Goal: Transaction & Acquisition: Purchase product/service

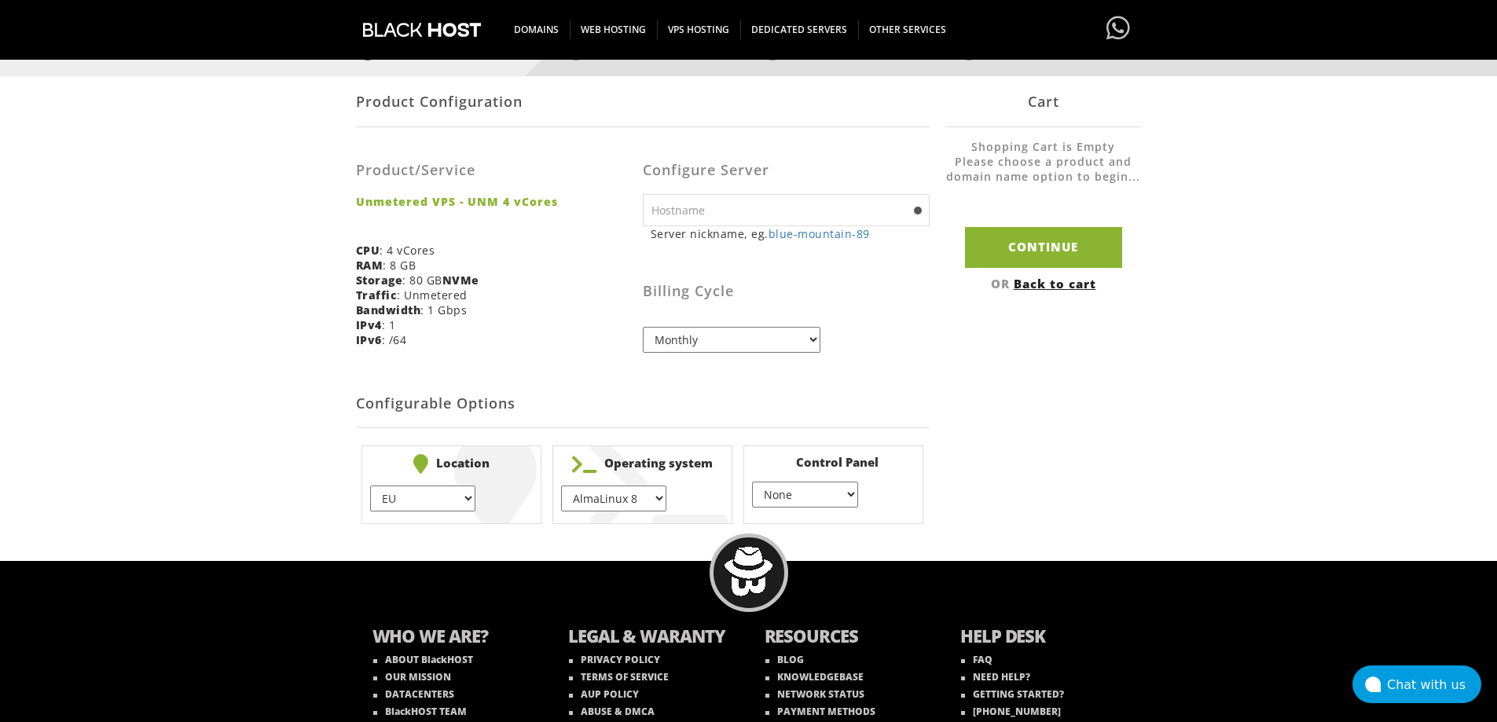
scroll to position [314, 0]
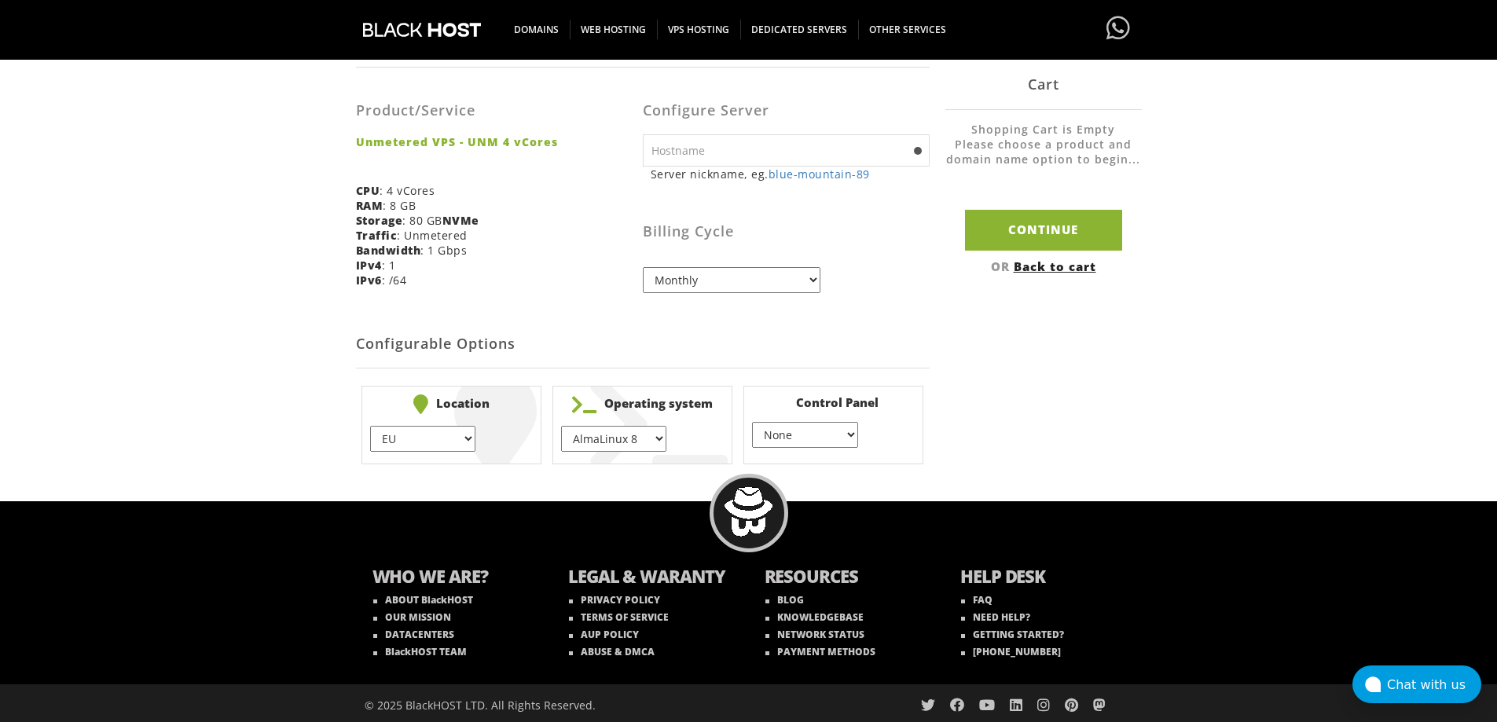
click at [444, 448] on select "EU } [GEOGRAPHIC_DATA] } [GEOGRAPHIC_DATA] } [GEOGRAPHIC_DATA] } [GEOGRAPHIC_DA…" at bounding box center [422, 439] width 105 height 26
click at [447, 447] on select "EU } [GEOGRAPHIC_DATA] } [GEOGRAPHIC_DATA] } [GEOGRAPHIC_DATA] } [GEOGRAPHIC_DA…" at bounding box center [422, 439] width 105 height 26
click at [448, 447] on select "EU } [GEOGRAPHIC_DATA] } [GEOGRAPHIC_DATA] } [GEOGRAPHIC_DATA] } [GEOGRAPHIC_DA…" at bounding box center [422, 439] width 105 height 26
select select "1226"
click at [370, 426] on select "EU } [GEOGRAPHIC_DATA] } [GEOGRAPHIC_DATA] } [GEOGRAPHIC_DATA] } [GEOGRAPHIC_DA…" at bounding box center [422, 439] width 105 height 26
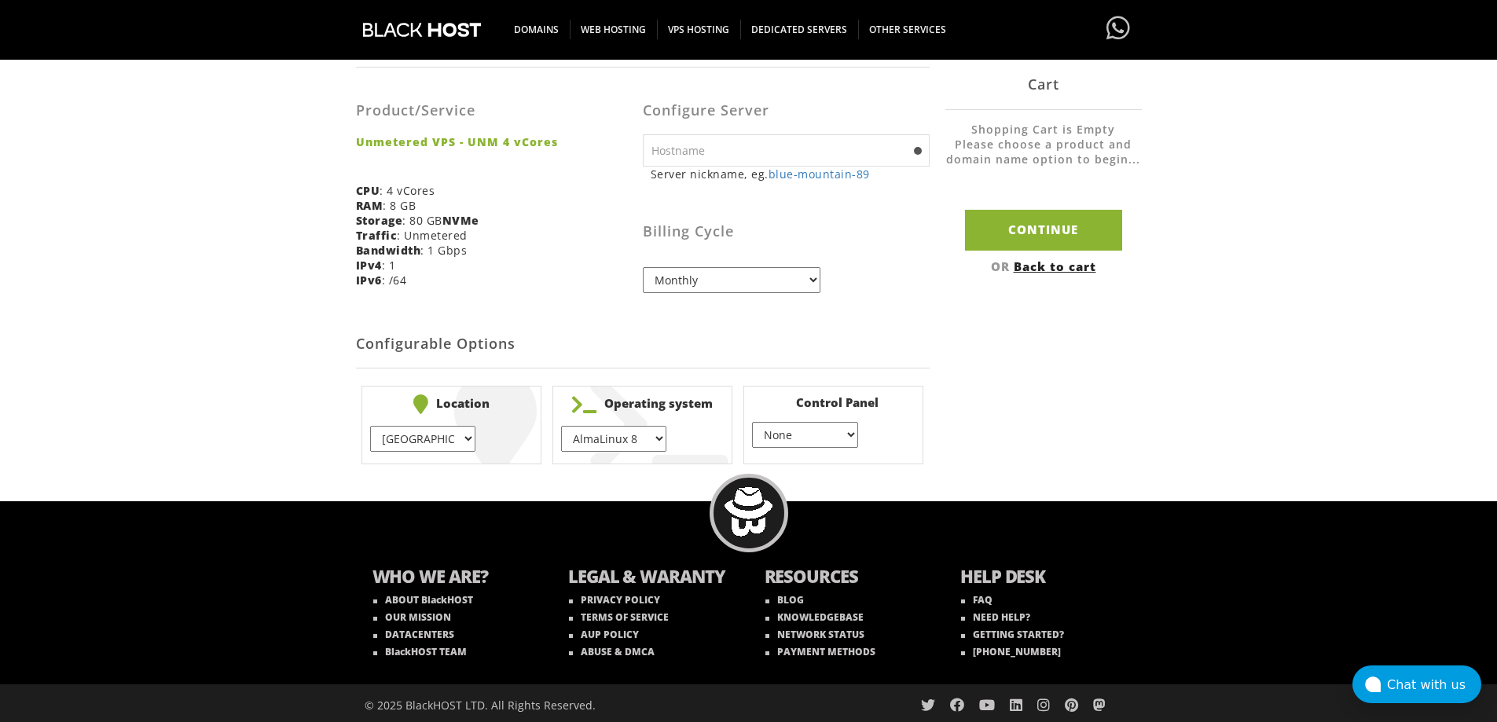
click at [620, 443] on select "AlmaLinux 8 } AlmaLinux 9 } AlmaLinux 10 } Rocky Linux 8 } Rocky Linux 9 } Cent…" at bounding box center [613, 439] width 105 height 26
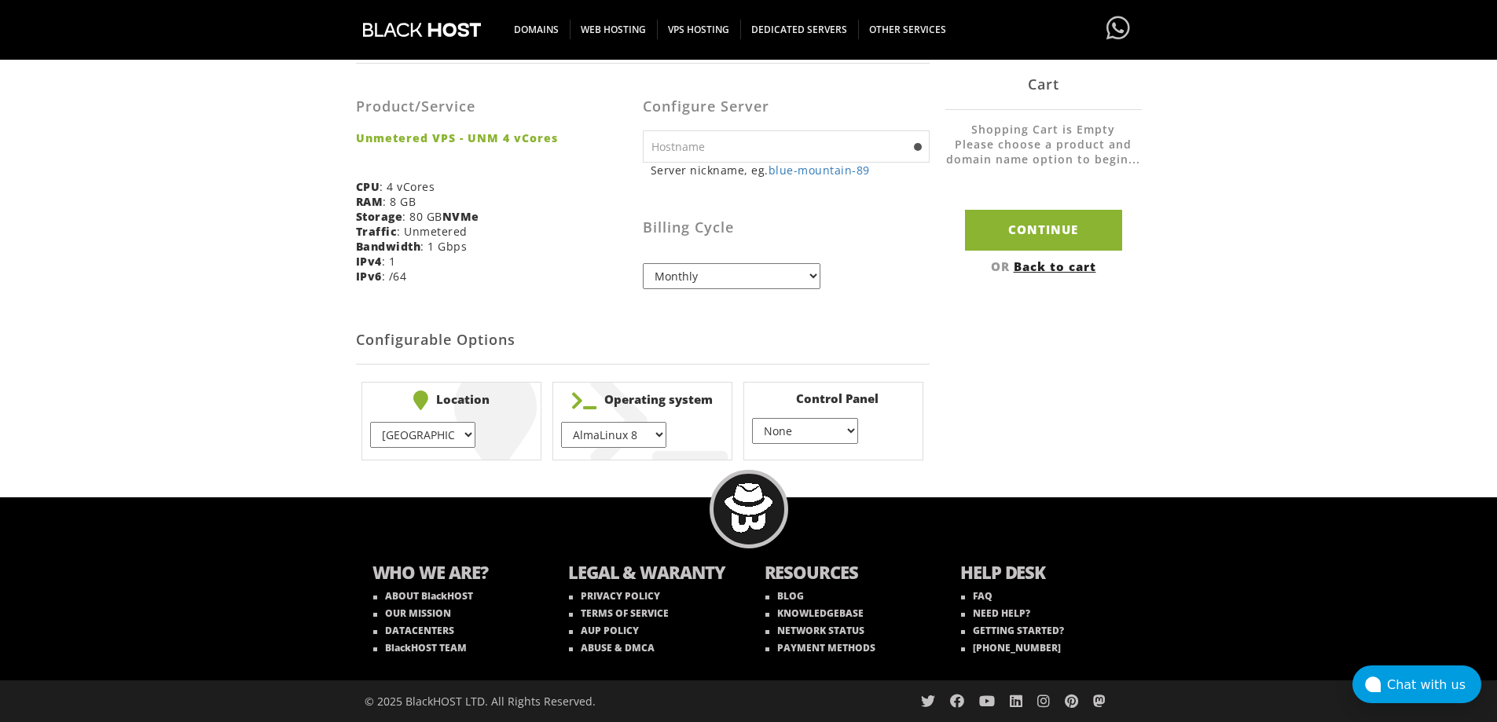
click at [621, 435] on select "AlmaLinux 8 } AlmaLinux 9 } AlmaLinux 10 } Rocky Linux 8 } Rocky Linux 9 } Cent…" at bounding box center [613, 435] width 105 height 26
drag, startPoint x: 631, startPoint y: 434, endPoint x: 628, endPoint y: 422, distance: 12.0
click at [631, 434] on select "AlmaLinux 8 } AlmaLinux 9 } AlmaLinux 10 } Rocky Linux 8 } Rocky Linux 9 } Cent…" at bounding box center [613, 435] width 105 height 26
select select "1147"
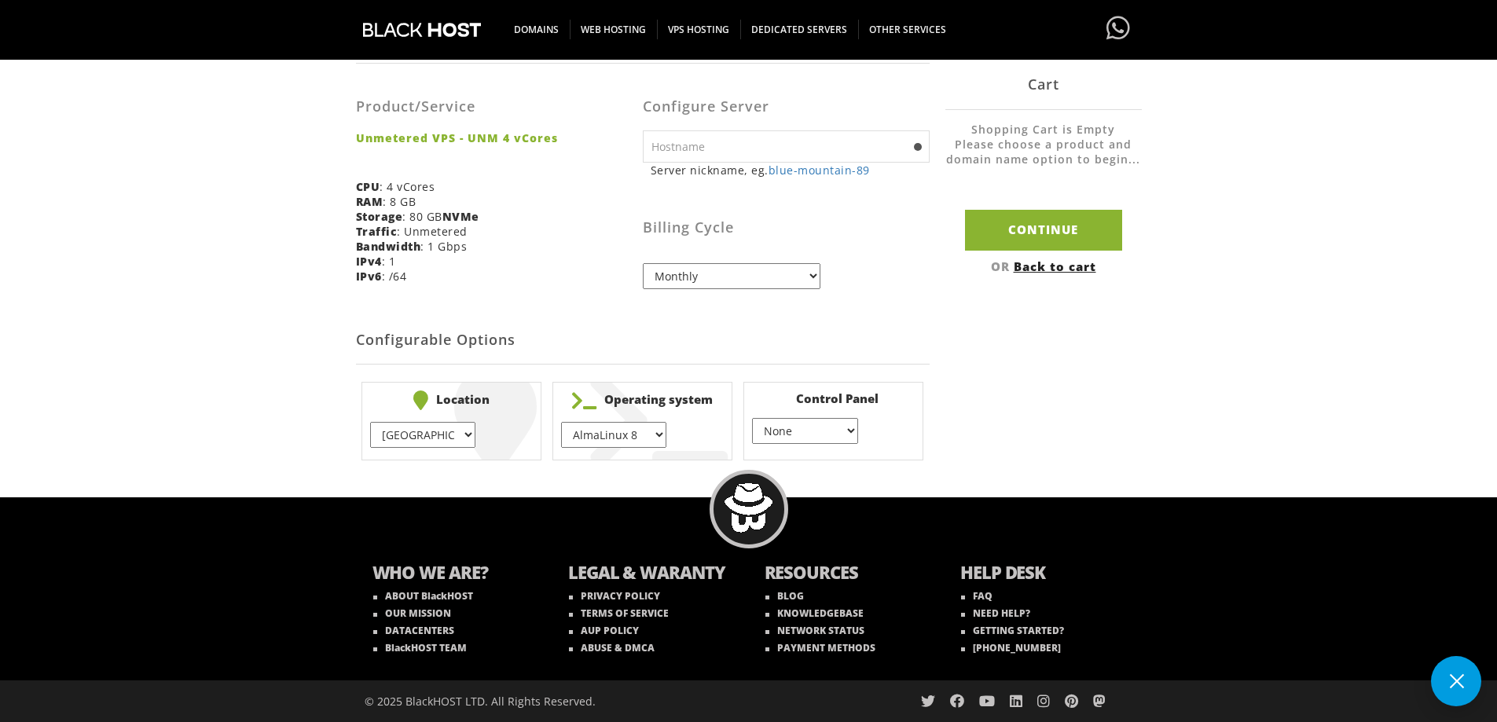
click at [561, 422] on select "AlmaLinux 8 } AlmaLinux 9 } AlmaLinux 10 } Rocky Linux 8 } Rocky Linux 9 } Cent…" at bounding box center [613, 435] width 105 height 26
click at [776, 434] on select "None } Virtualmin } Cpanel } DirectAdmin }" at bounding box center [804, 431] width 105 height 26
click at [752, 418] on select "None } Virtualmin } Cpanel } DirectAdmin }" at bounding box center [804, 431] width 105 height 26
click at [801, 434] on select "None } Virtualmin } Cpanel } DirectAdmin }" at bounding box center [804, 431] width 105 height 26
click at [752, 418] on select "None } Virtualmin } Cpanel } DirectAdmin }" at bounding box center [804, 431] width 105 height 26
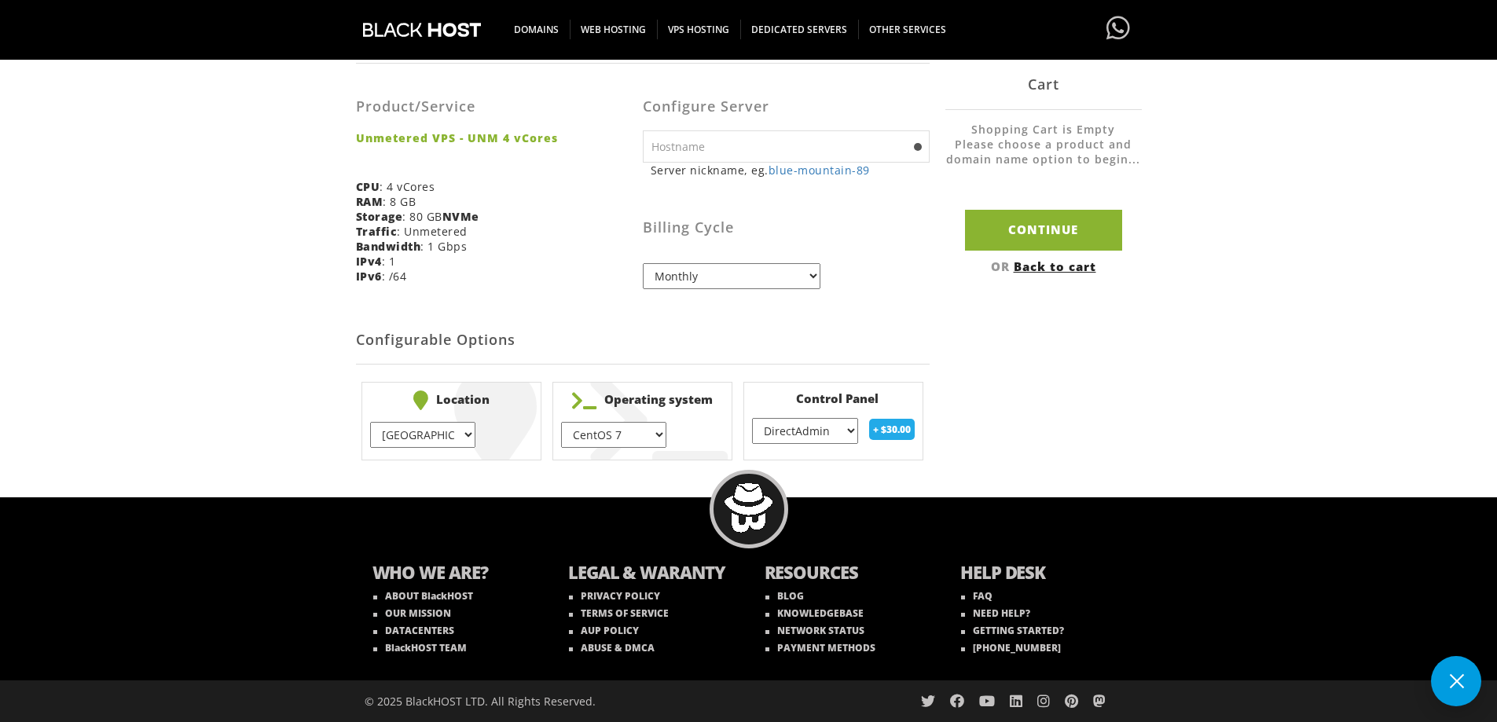
click at [819, 434] on select "None } Virtualmin } Cpanel } DirectAdmin }" at bounding box center [804, 431] width 105 height 26
click at [752, 418] on select "None } Virtualmin } Cpanel } DirectAdmin }" at bounding box center [804, 431] width 105 height 26
click at [816, 440] on select "None } Virtualmin } Cpanel } DirectAdmin }" at bounding box center [804, 431] width 105 height 26
select select "254"
click at [752, 418] on select "None } Virtualmin } Cpanel } DirectAdmin }" at bounding box center [804, 431] width 105 height 26
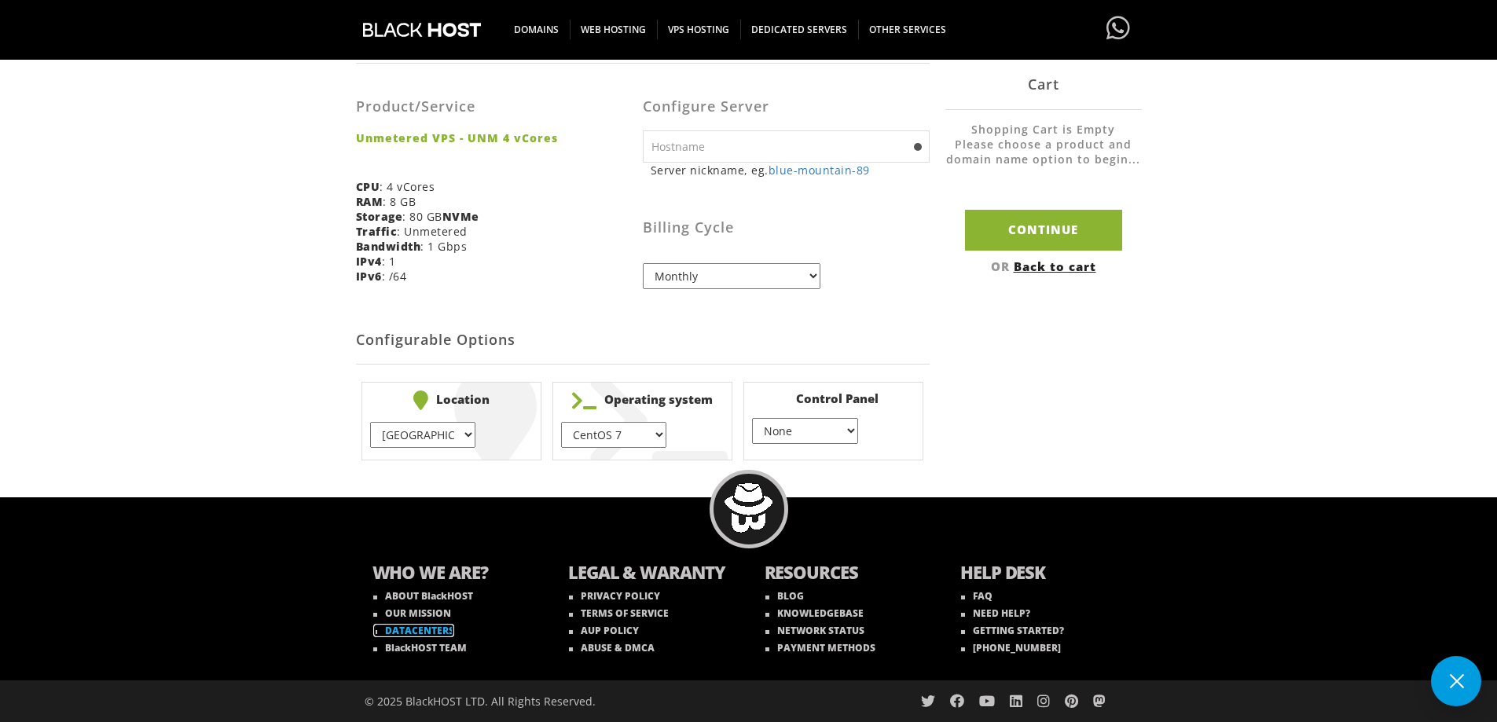
click at [412, 632] on link "DATACENTERS" at bounding box center [413, 630] width 81 height 13
